Goal: Task Accomplishment & Management: Use online tool/utility

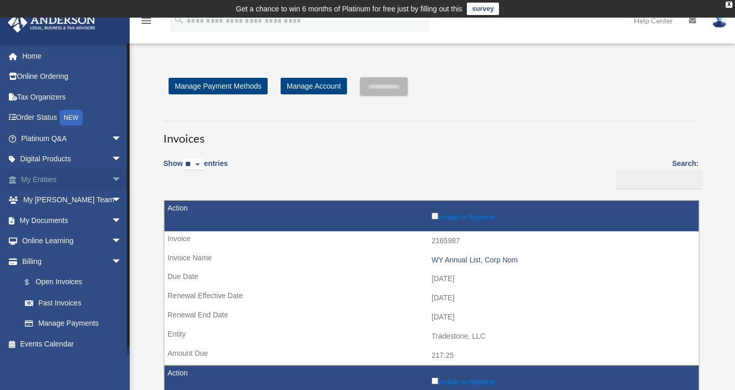
click at [111, 179] on span "arrow_drop_down" at bounding box center [121, 179] width 21 height 21
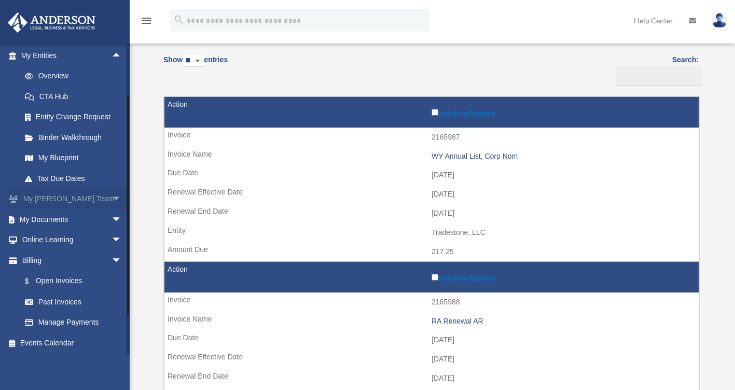
scroll to position [124, 0]
click at [71, 303] on link "Past Invoices" at bounding box center [76, 301] width 123 height 21
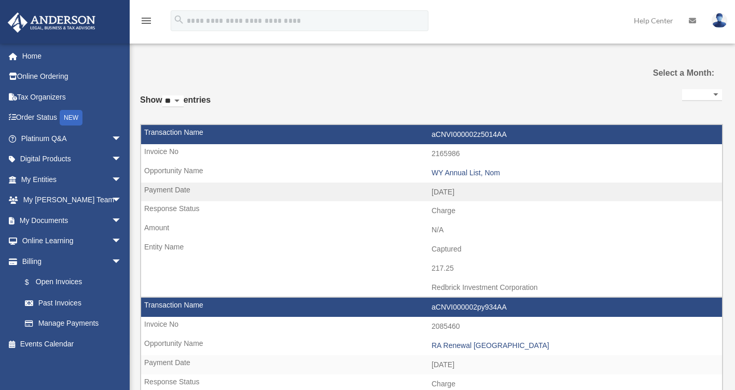
select select
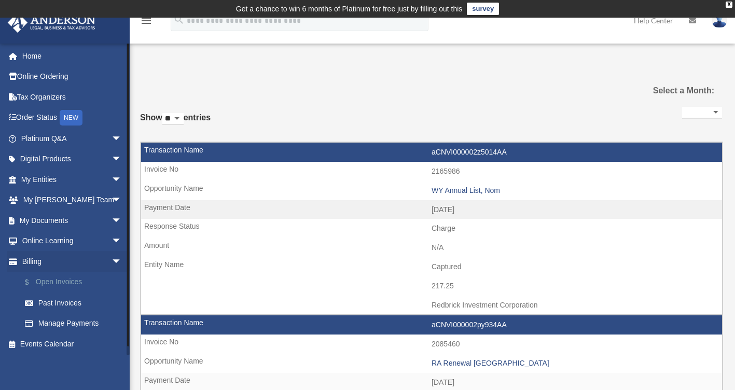
click at [69, 284] on link "$ Open Invoices" at bounding box center [76, 282] width 123 height 21
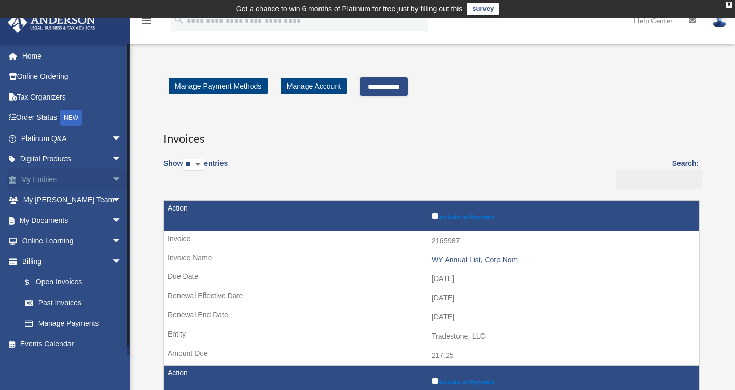
click at [111, 175] on span "arrow_drop_down" at bounding box center [121, 179] width 21 height 21
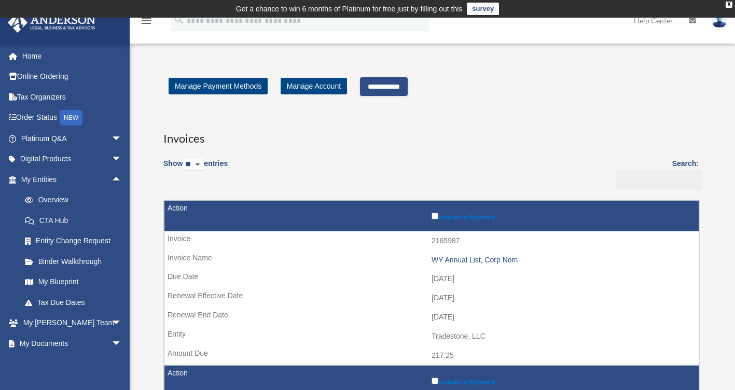
click at [608, 80] on div "**********" at bounding box center [430, 86] width 535 height 19
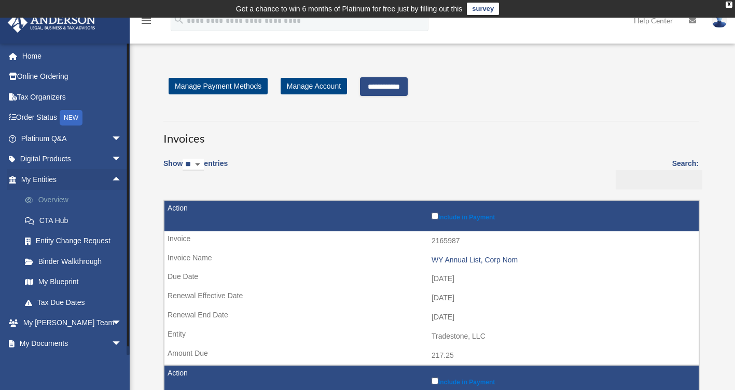
click at [45, 202] on link "Overview" at bounding box center [76, 200] width 123 height 21
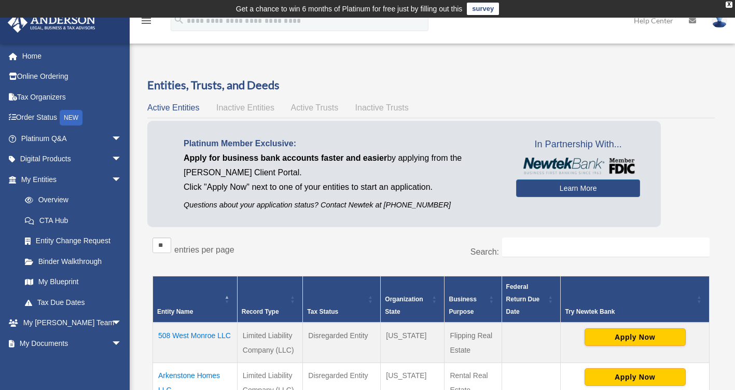
click at [694, 101] on div "Active Entities Inactive Entities Active Trusts Inactive Trusts" at bounding box center [430, 108] width 567 height 15
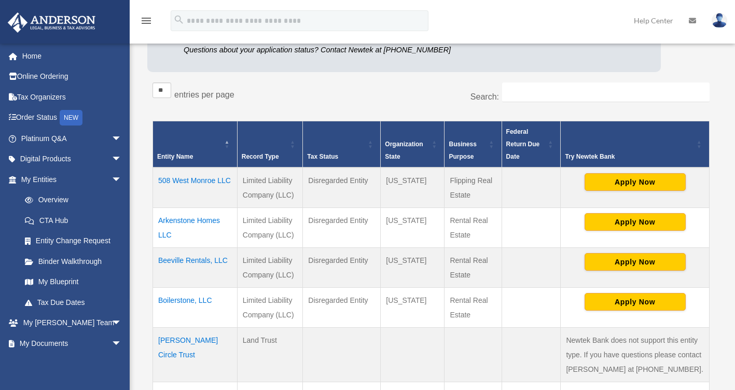
scroll to position [156, 0]
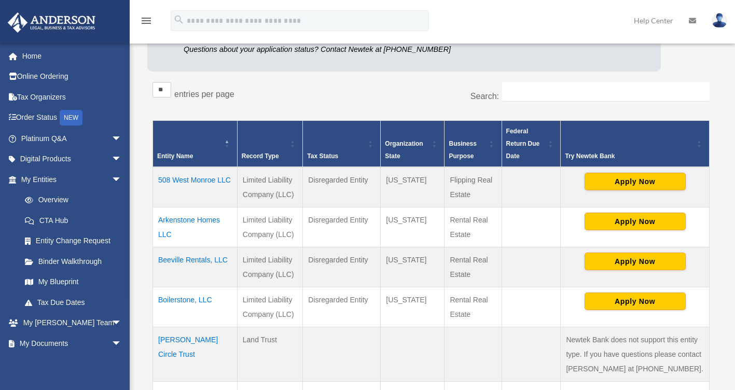
click at [139, 208] on div "Entities, Trusts, and Deeds Active Entities Inactive Entities Active Trusts Ina…" at bounding box center [430, 282] width 597 height 720
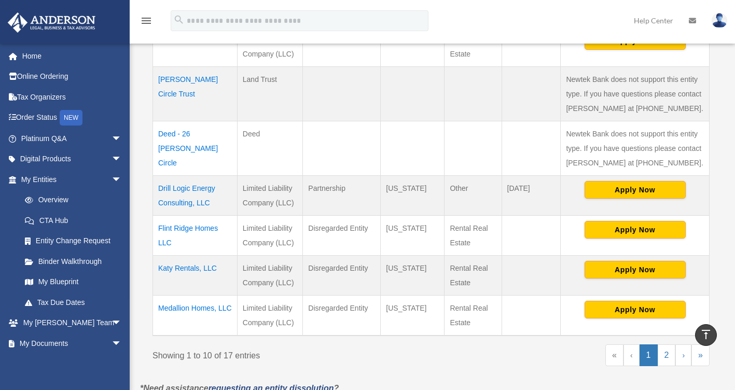
scroll to position [415, 0]
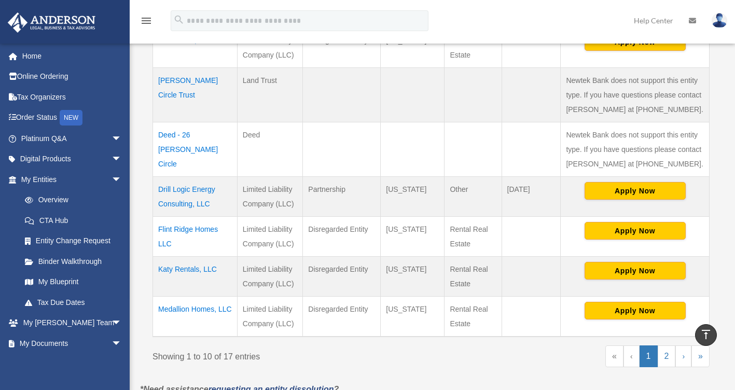
click at [139, 94] on div "Entities, Trusts, and Deeds Active Entities Inactive Entities Active Trusts Ina…" at bounding box center [430, 22] width 597 height 720
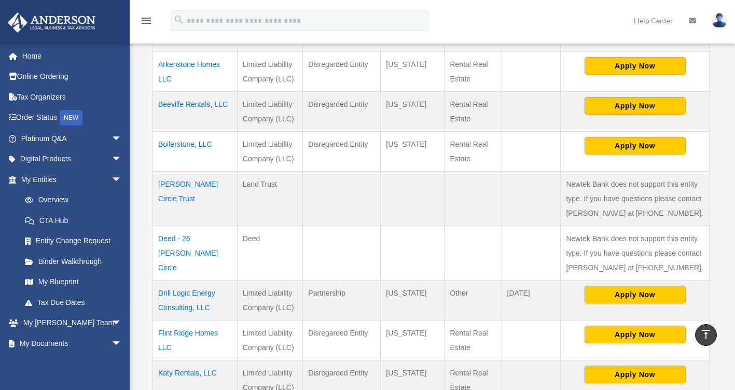
scroll to position [207, 0]
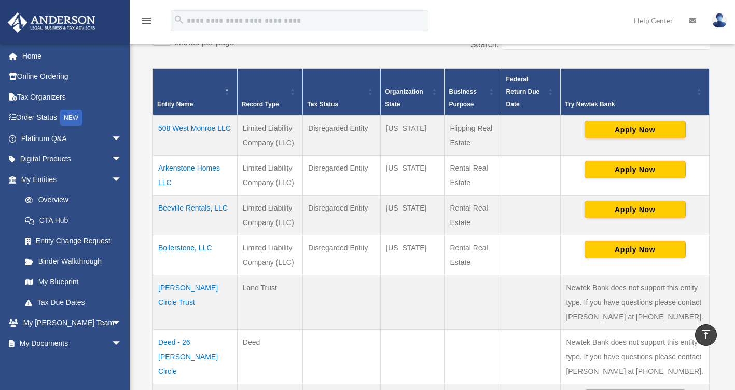
click at [135, 183] on div "Entities, Trusts, and Deeds Active Entities Inactive Entities Active Trusts Ina…" at bounding box center [430, 230] width 597 height 720
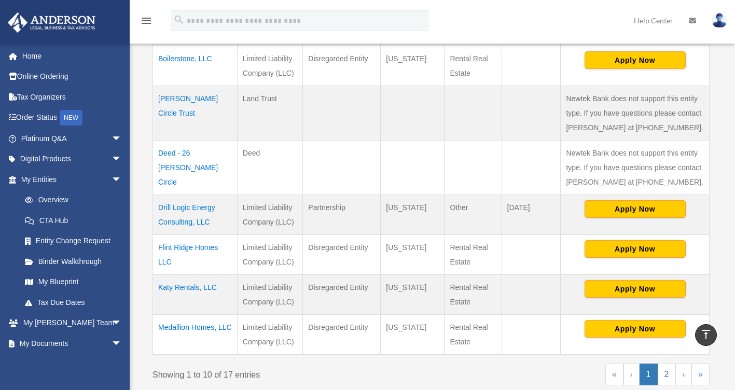
scroll to position [415, 0]
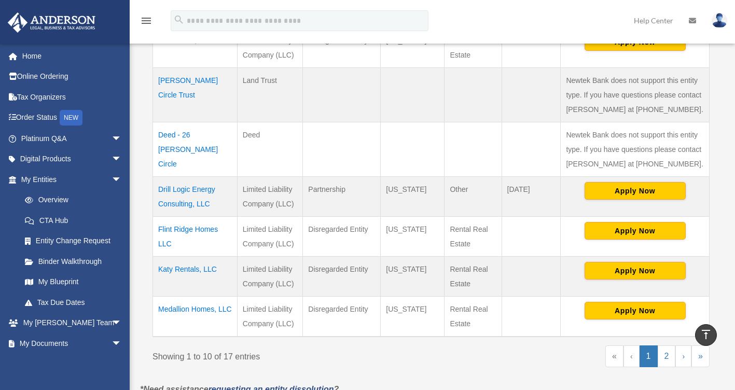
click at [138, 179] on div "Entities, Trusts, and Deeds Active Entities Inactive Entities Active Trusts Ina…" at bounding box center [430, 22] width 597 height 720
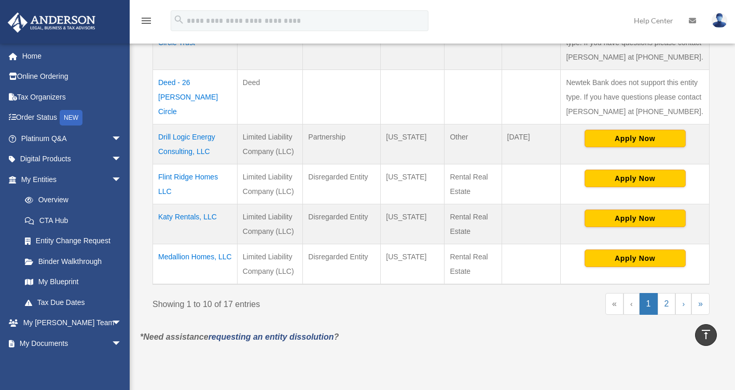
scroll to position [518, 0]
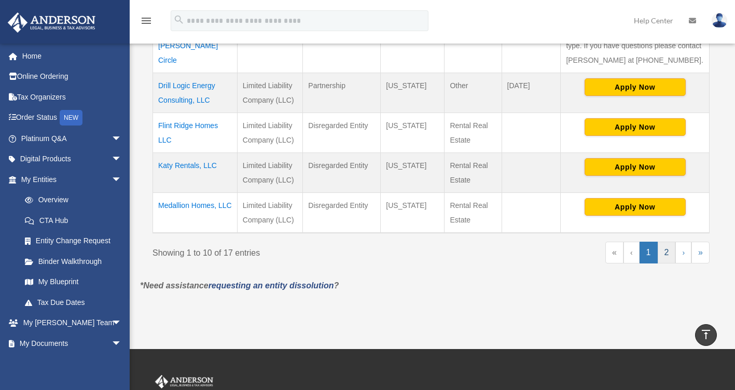
click at [667, 249] on link "2" at bounding box center [666, 253] width 18 height 22
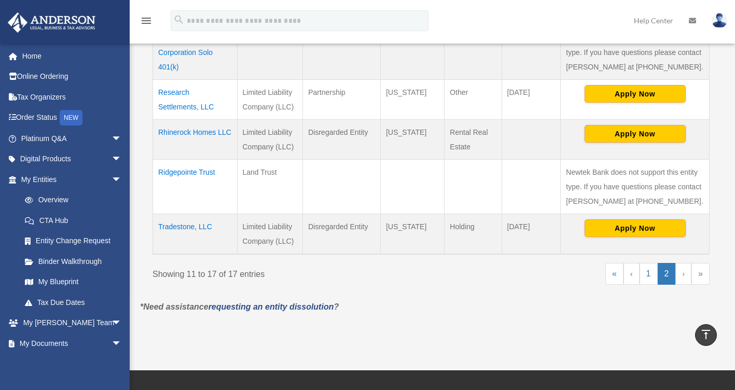
scroll to position [363, 0]
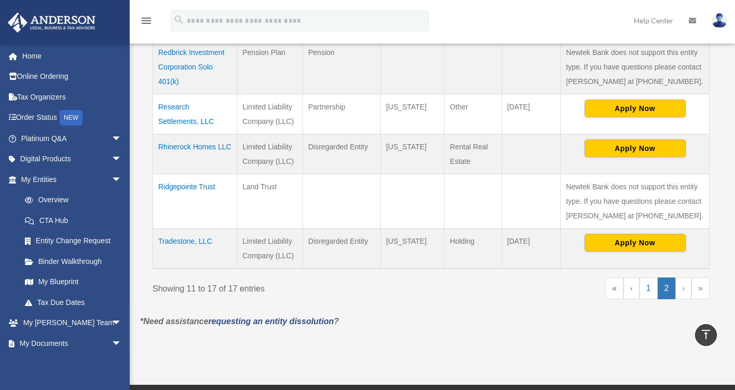
click at [146, 125] on div "Entities, Trusts, and Deeds Active Entities Inactive Entities Active Trusts Ina…" at bounding box center [431, 14] width 582 height 600
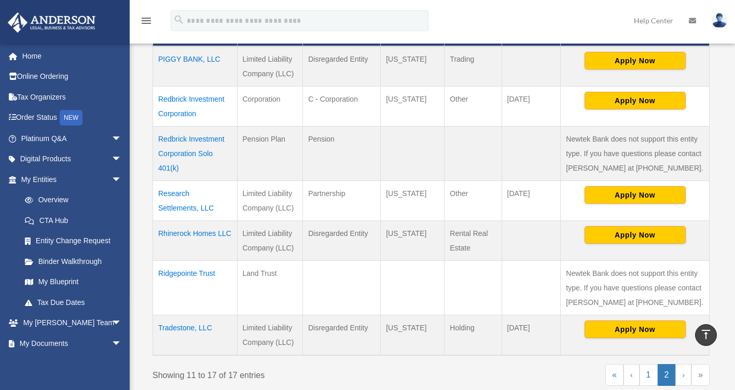
scroll to position [259, 0]
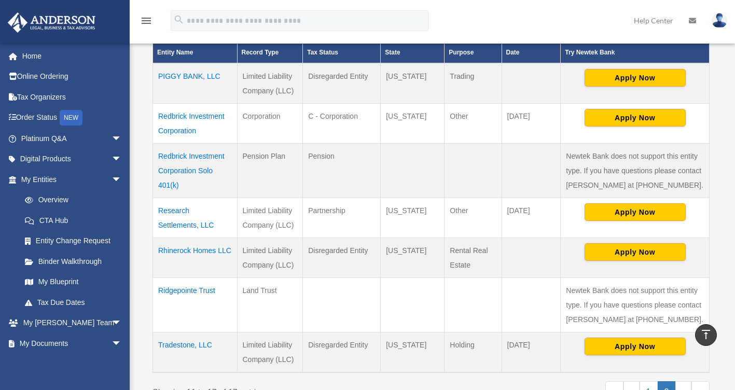
click at [141, 203] on div "Entities, Trusts, and Deeds Active Entities Inactive Entities Active Trusts Ina…" at bounding box center [431, 118] width 582 height 600
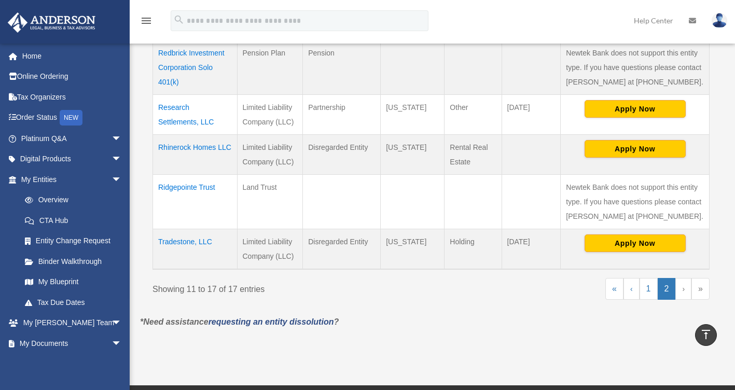
scroll to position [363, 0]
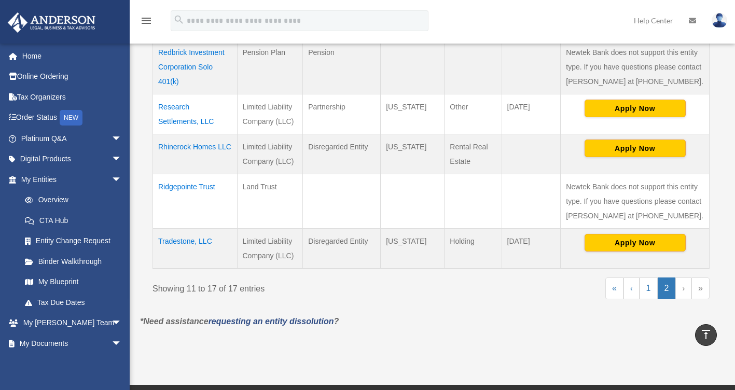
click at [139, 196] on div "Entities, Trusts, and Deeds Active Entities Inactive Entities Active Trusts Ina…" at bounding box center [430, 14] width 597 height 600
click at [650, 286] on link "1" at bounding box center [648, 288] width 18 height 22
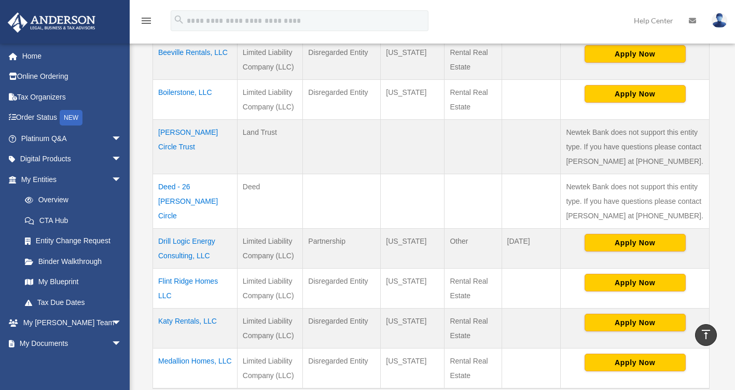
scroll to position [576, 0]
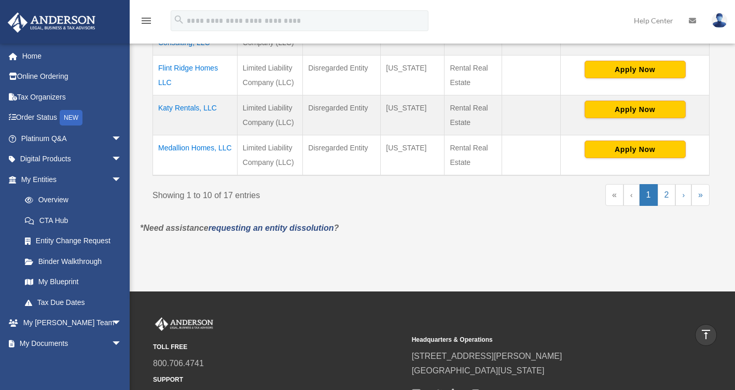
click at [199, 147] on td "Medallion Homes, LLC" at bounding box center [195, 155] width 85 height 40
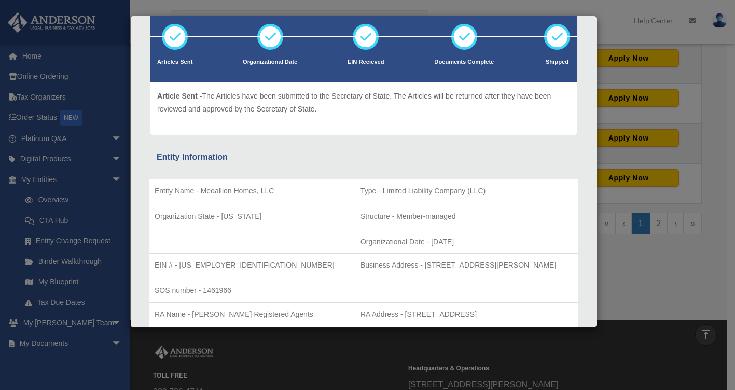
scroll to position [0, 0]
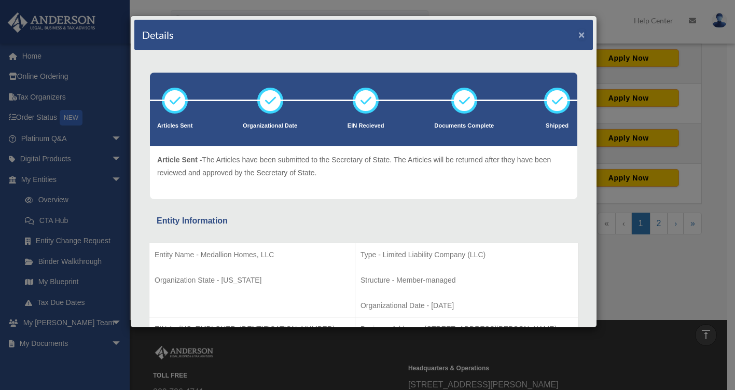
click at [578, 33] on button "×" at bounding box center [581, 34] width 7 height 11
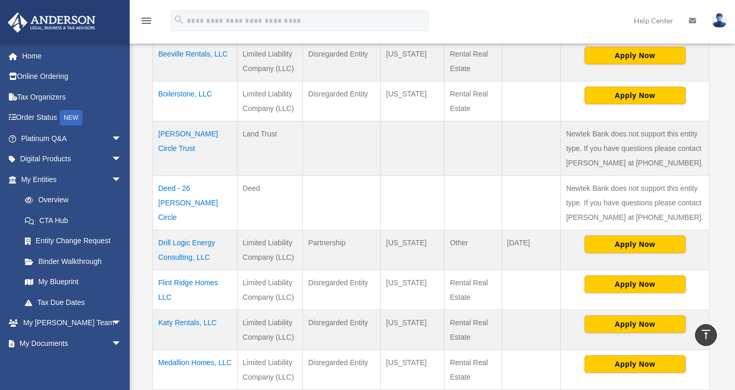
scroll to position [472, 0]
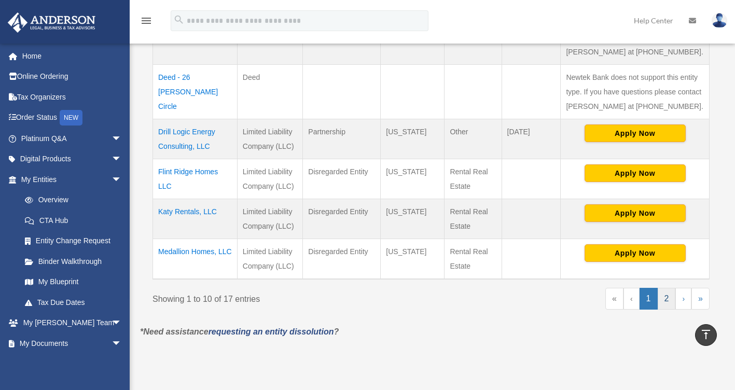
click at [664, 296] on link "2" at bounding box center [666, 299] width 18 height 22
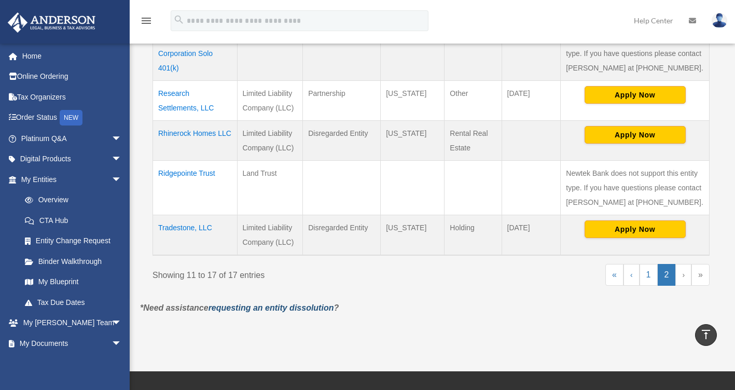
scroll to position [369, 0]
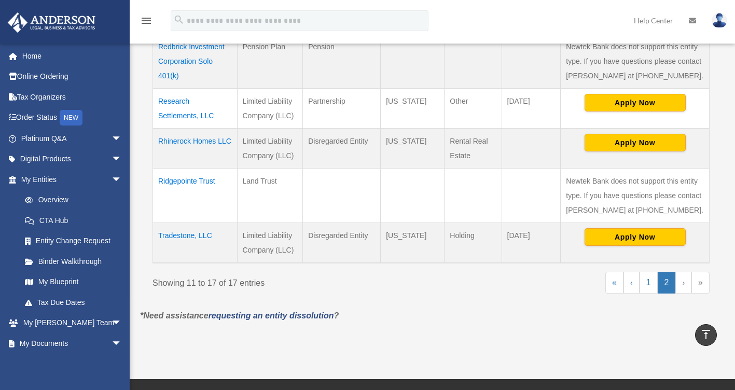
click at [407, 303] on div "** ** ** *** entries per page Search: Entity Name Record Type Tax Status Organi…" at bounding box center [430, 86] width 567 height 445
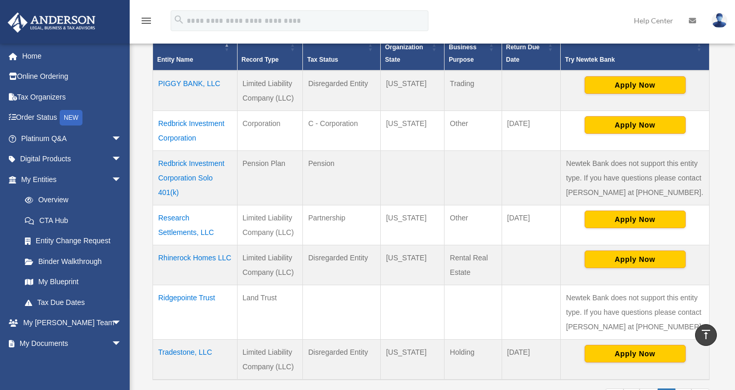
scroll to position [213, 0]
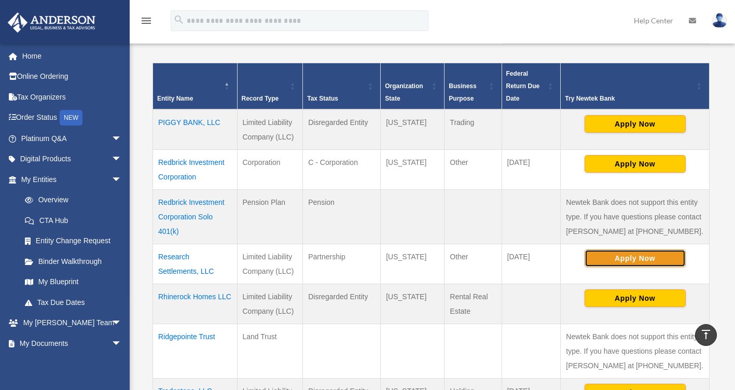
click at [635, 257] on button "Apply Now" at bounding box center [634, 258] width 101 height 18
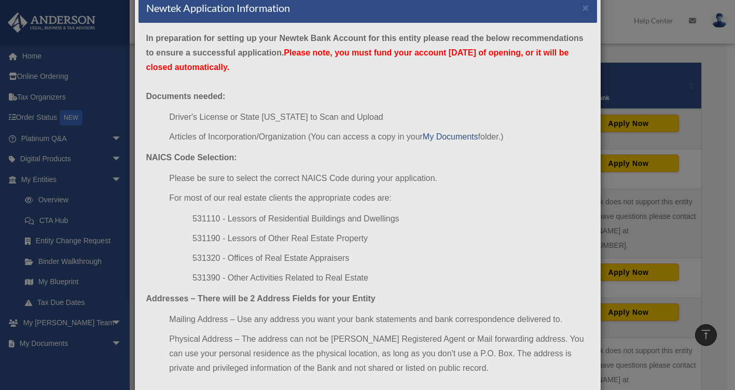
scroll to position [52, 0]
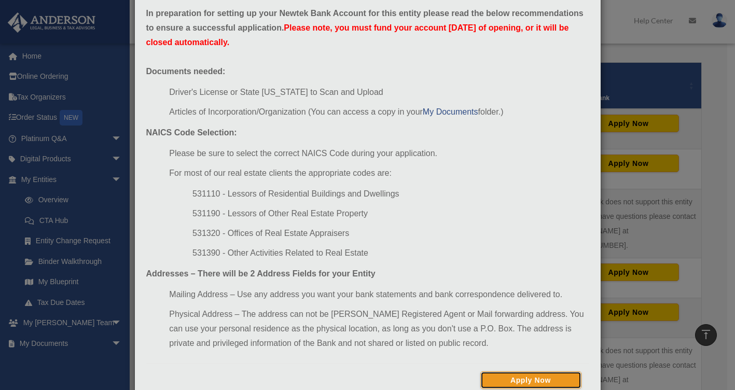
click at [521, 382] on button "Apply Now" at bounding box center [530, 380] width 101 height 18
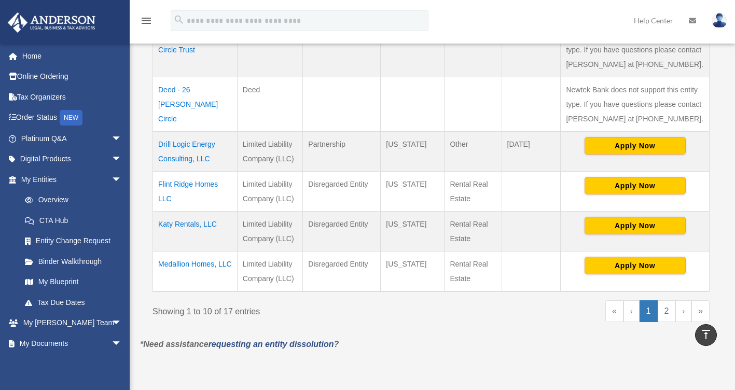
scroll to position [472, 0]
